Goal: Communication & Community: Participate in discussion

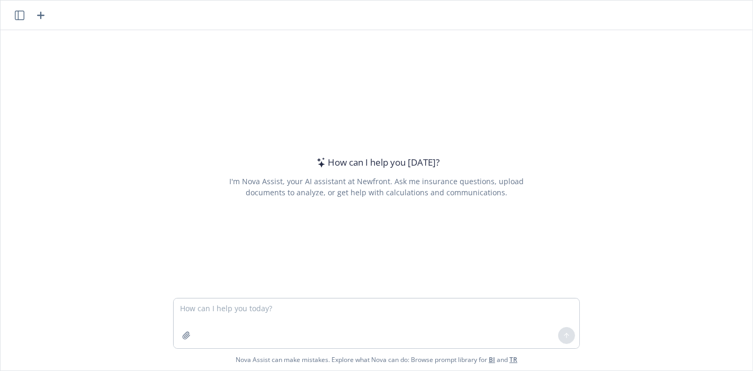
click at [427, 325] on textarea at bounding box center [377, 324] width 406 height 50
